Goal: Find specific page/section: Find specific page/section

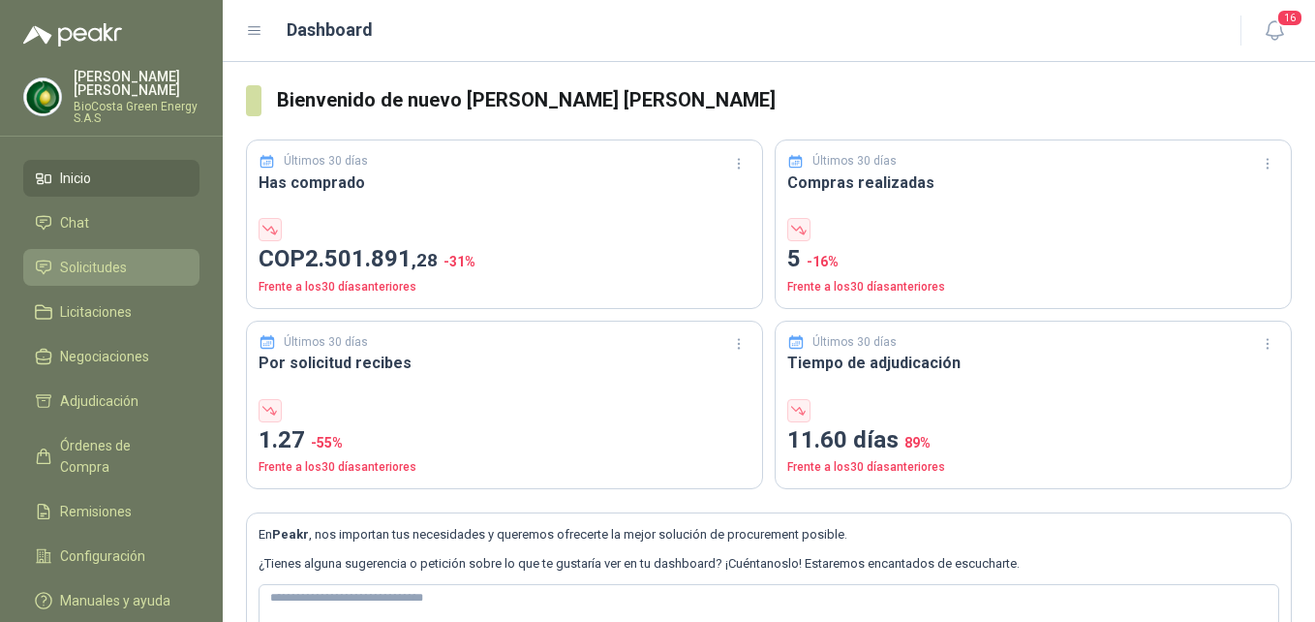
click at [99, 266] on span "Solicitudes" at bounding box center [93, 267] width 67 height 21
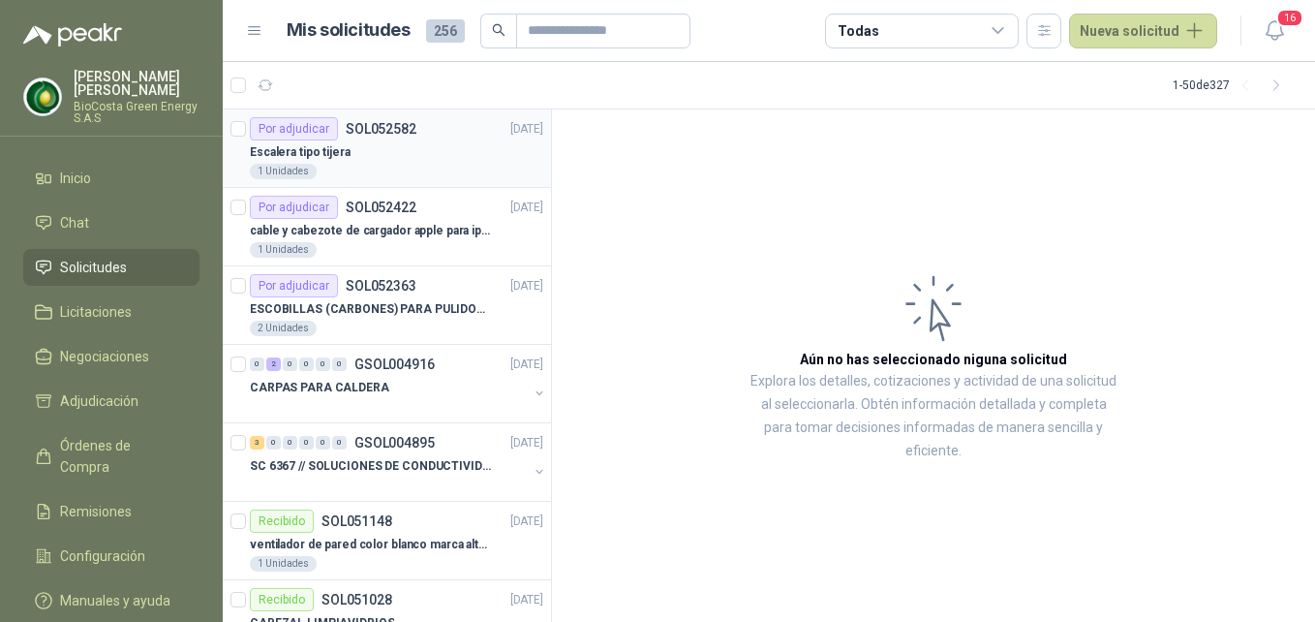
click at [309, 152] on p "Escalera tipo tijera" at bounding box center [300, 152] width 101 height 18
click at [391, 249] on div "1 Unidades" at bounding box center [396, 249] width 293 height 15
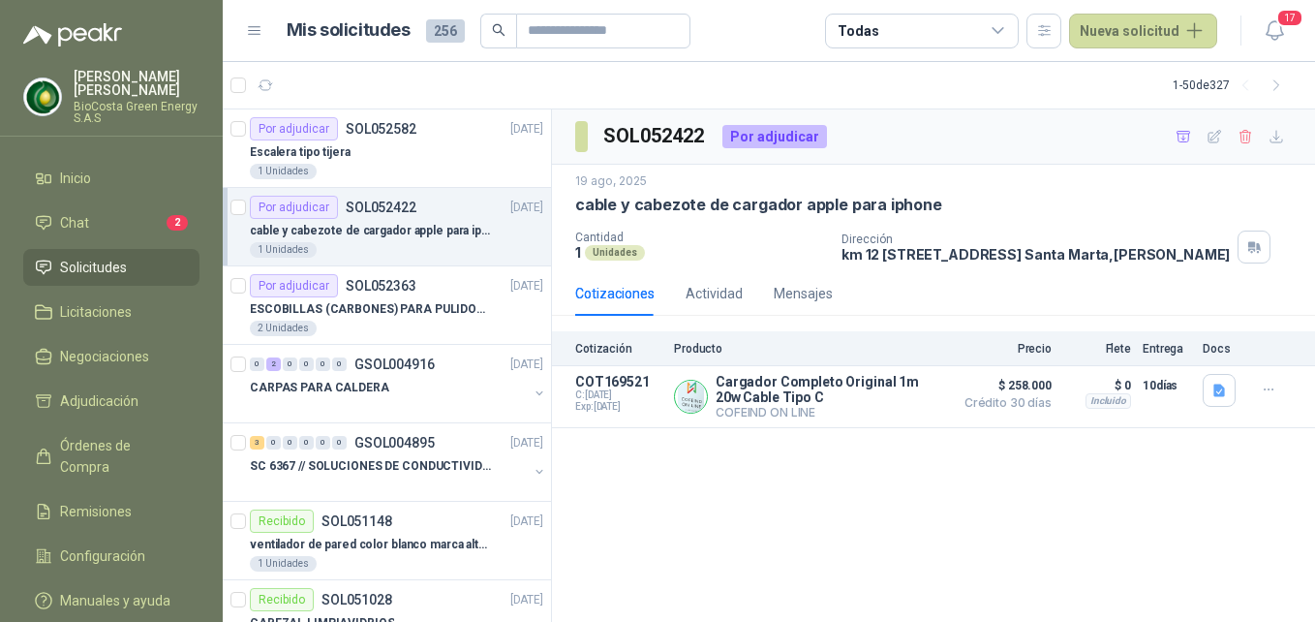
click at [414, 235] on p "cable y cabezote de cargador apple para iphone" at bounding box center [370, 231] width 241 height 18
click at [413, 237] on p "cable y cabezote de cargador apple para iphone" at bounding box center [370, 231] width 241 height 18
click at [178, 218] on span "2" at bounding box center [177, 222] width 21 height 15
click at [73, 229] on span "Chat" at bounding box center [74, 222] width 29 height 21
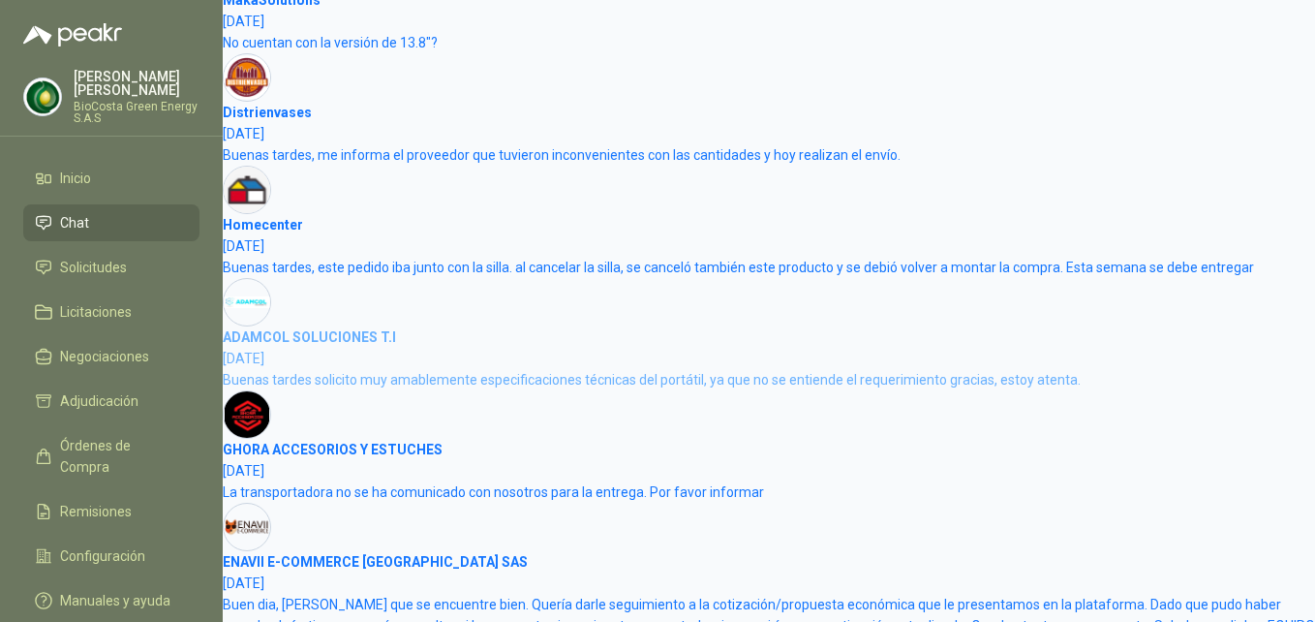
scroll to position [1356, 0]
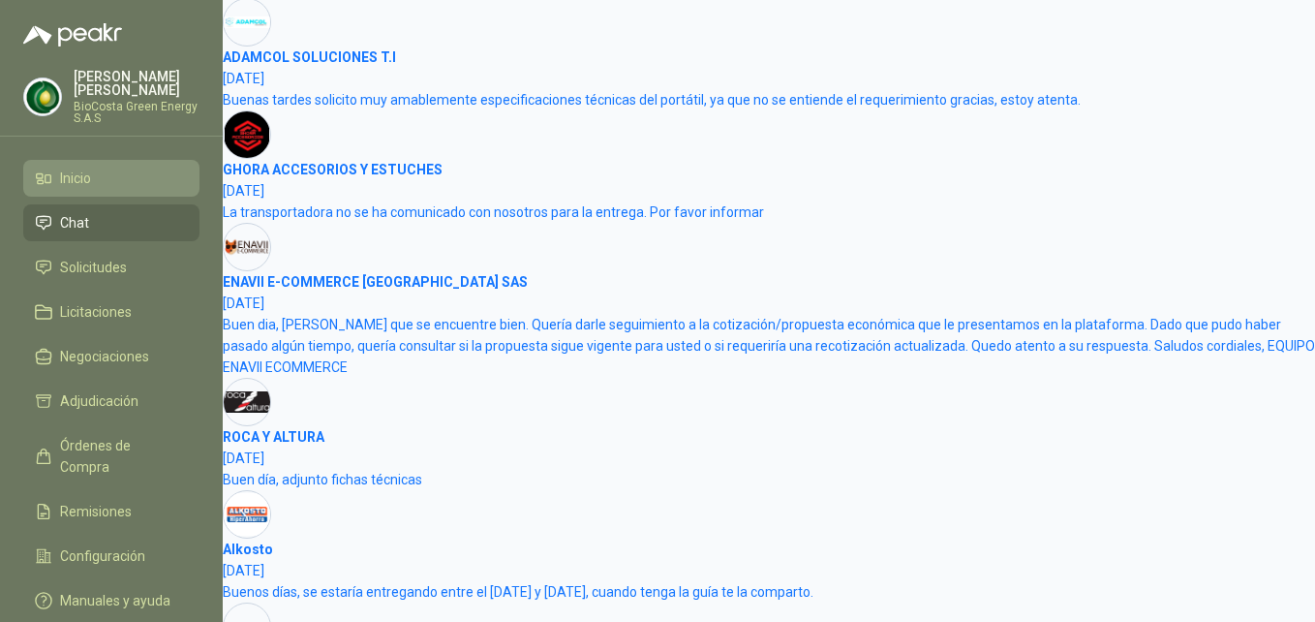
click at [147, 163] on link "Inicio" at bounding box center [111, 178] width 176 height 37
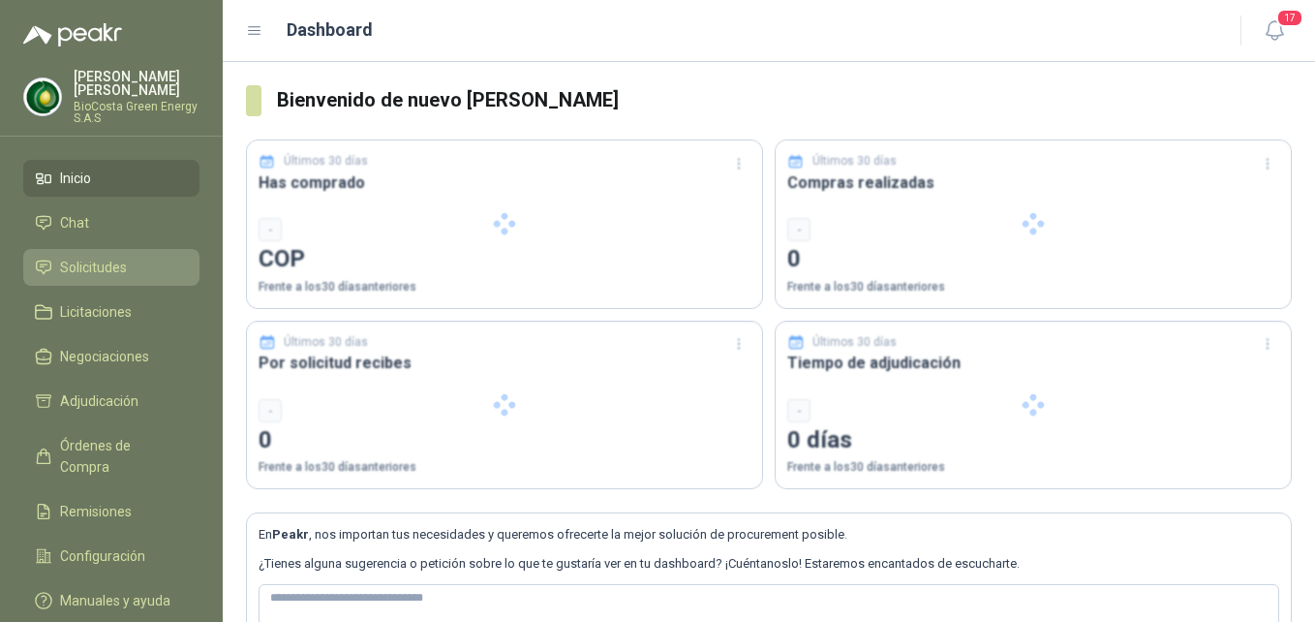
click at [134, 279] on link "Solicitudes" at bounding box center [111, 267] width 176 height 37
